Goal: Information Seeking & Learning: Compare options

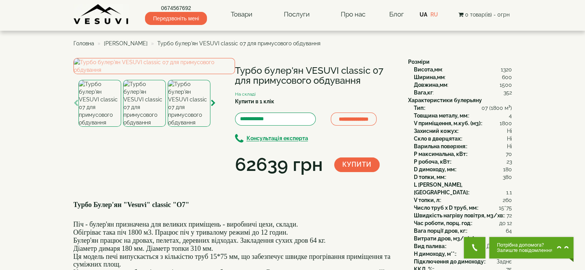
click at [104, 12] on img at bounding box center [101, 14] width 56 height 21
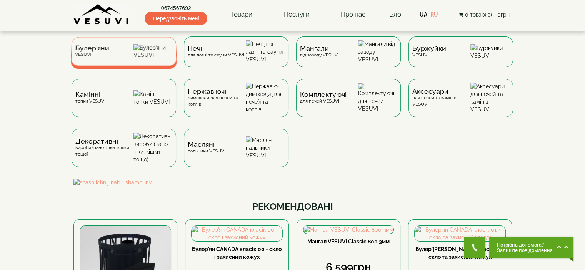
drag, startPoint x: 145, startPoint y: 55, endPoint x: 150, endPoint y: 54, distance: 4.7
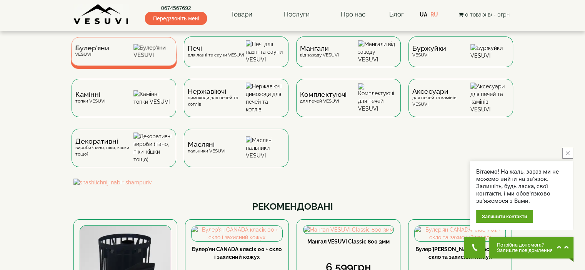
click at [145, 55] on img at bounding box center [152, 51] width 39 height 15
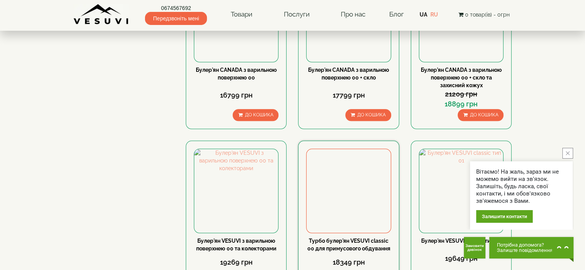
scroll to position [885, 0]
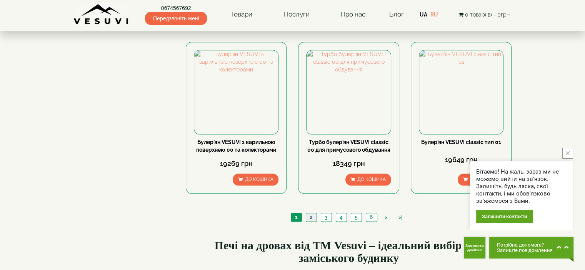
click at [312, 214] on link "2" at bounding box center [311, 218] width 11 height 8
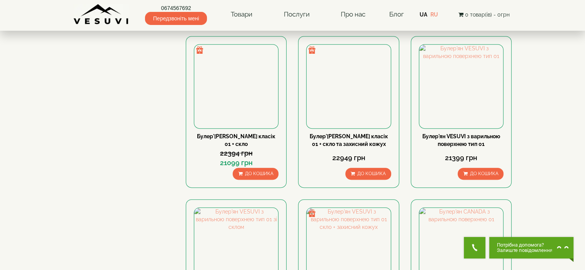
scroll to position [308, 0]
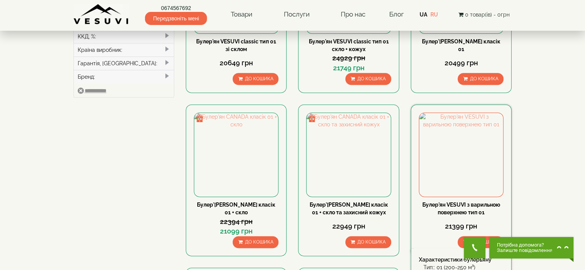
click at [469, 202] on link "Булер'ян VESUVI з варильною поверхнею тип 01" at bounding box center [461, 209] width 78 height 14
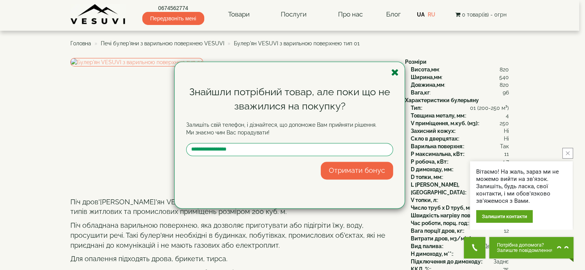
click at [394, 72] on icon "button" at bounding box center [395, 73] width 8 height 10
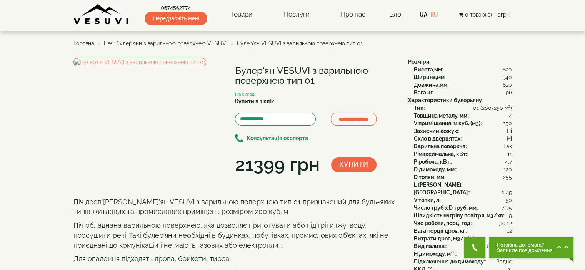
click at [186, 43] on span "Печі булер'яни з варильною поверхнею VESUVI" at bounding box center [165, 43] width 123 height 6
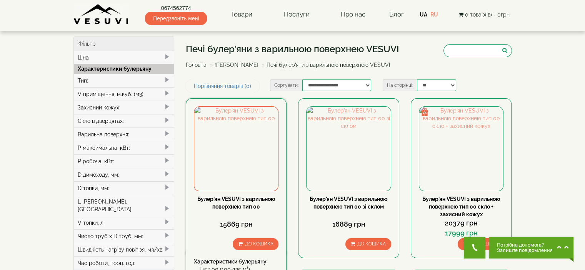
click at [251, 204] on link "Булер'ян VESUVI з варильною поверхнею тип 00" at bounding box center [236, 203] width 78 height 14
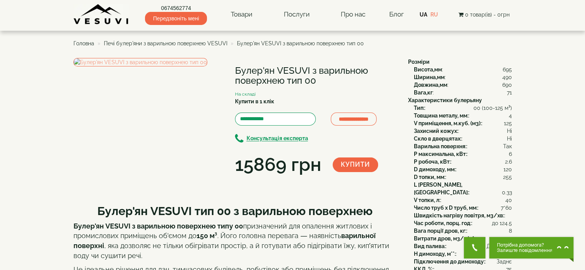
drag, startPoint x: 234, startPoint y: 70, endPoint x: 319, endPoint y: 80, distance: 85.2
click at [319, 80] on div "**********" at bounding box center [237, 118] width 329 height 120
copy div "Булер'ян VESUVI з варильною поверхнею тип 00"
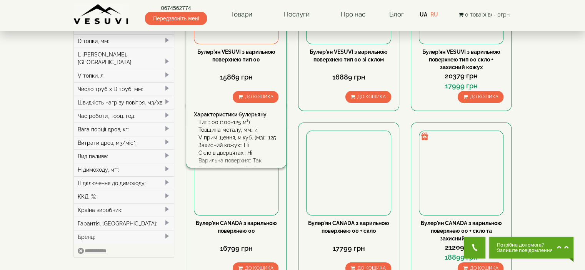
scroll to position [192, 0]
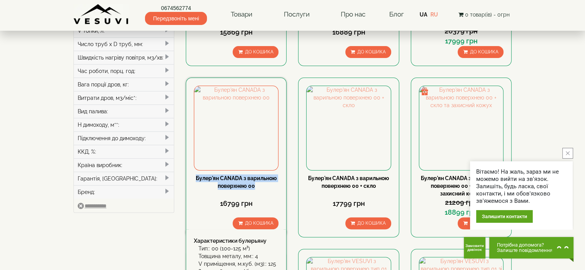
copy link "Булер'ян CANADA з варильною поверхнею 00"
drag, startPoint x: 190, startPoint y: 177, endPoint x: 262, endPoint y: 184, distance: 72.3
click at [262, 184] on div "Булер'[PERSON_NAME] з варильною поверхнею 00 16799 грн До кошика Характеристики…" at bounding box center [236, 158] width 101 height 160
